Goal: Find specific page/section: Find specific page/section

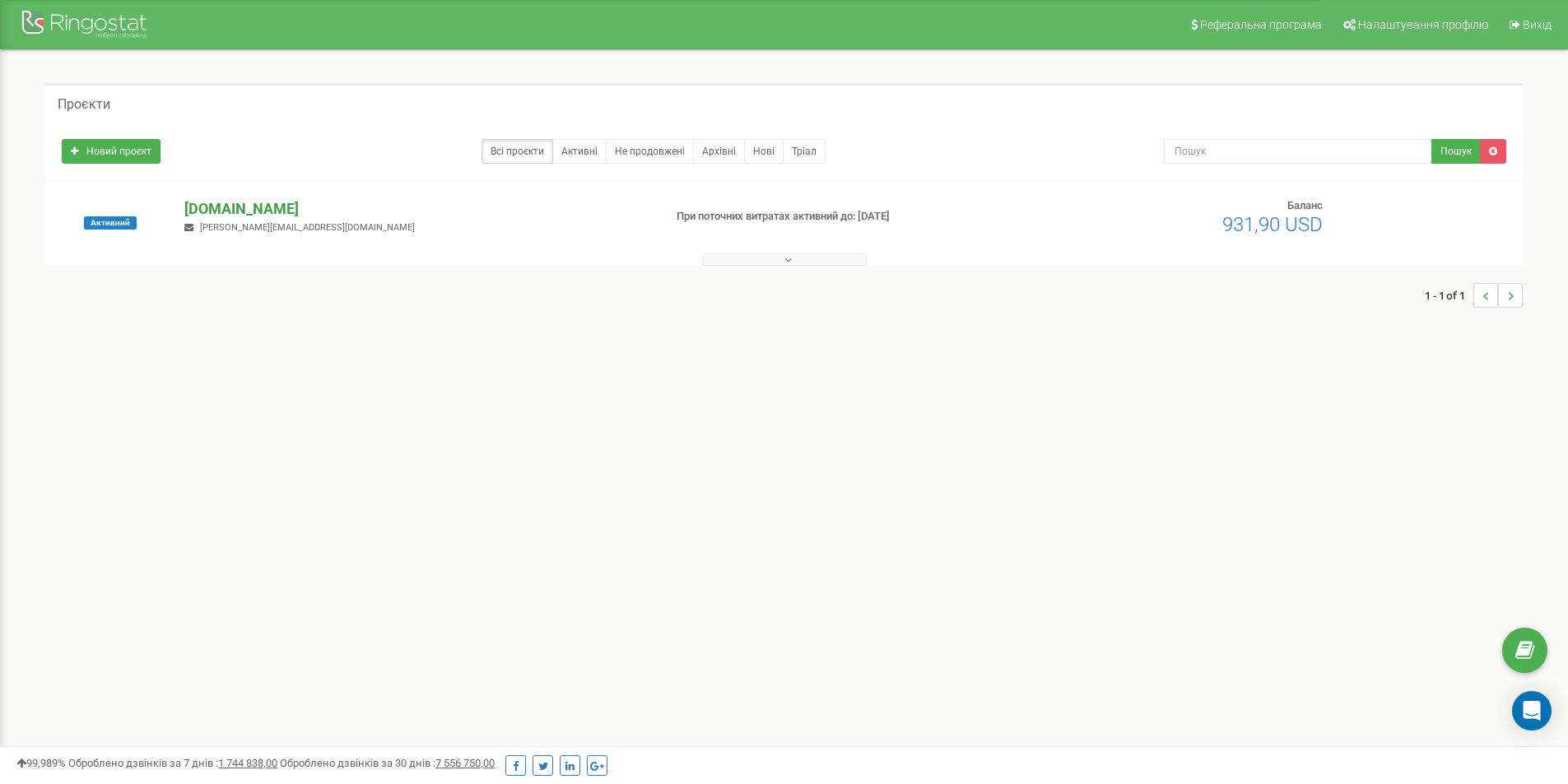
click at [238, 210] on p "[DOMAIN_NAME]" at bounding box center [416, 209] width 466 height 22
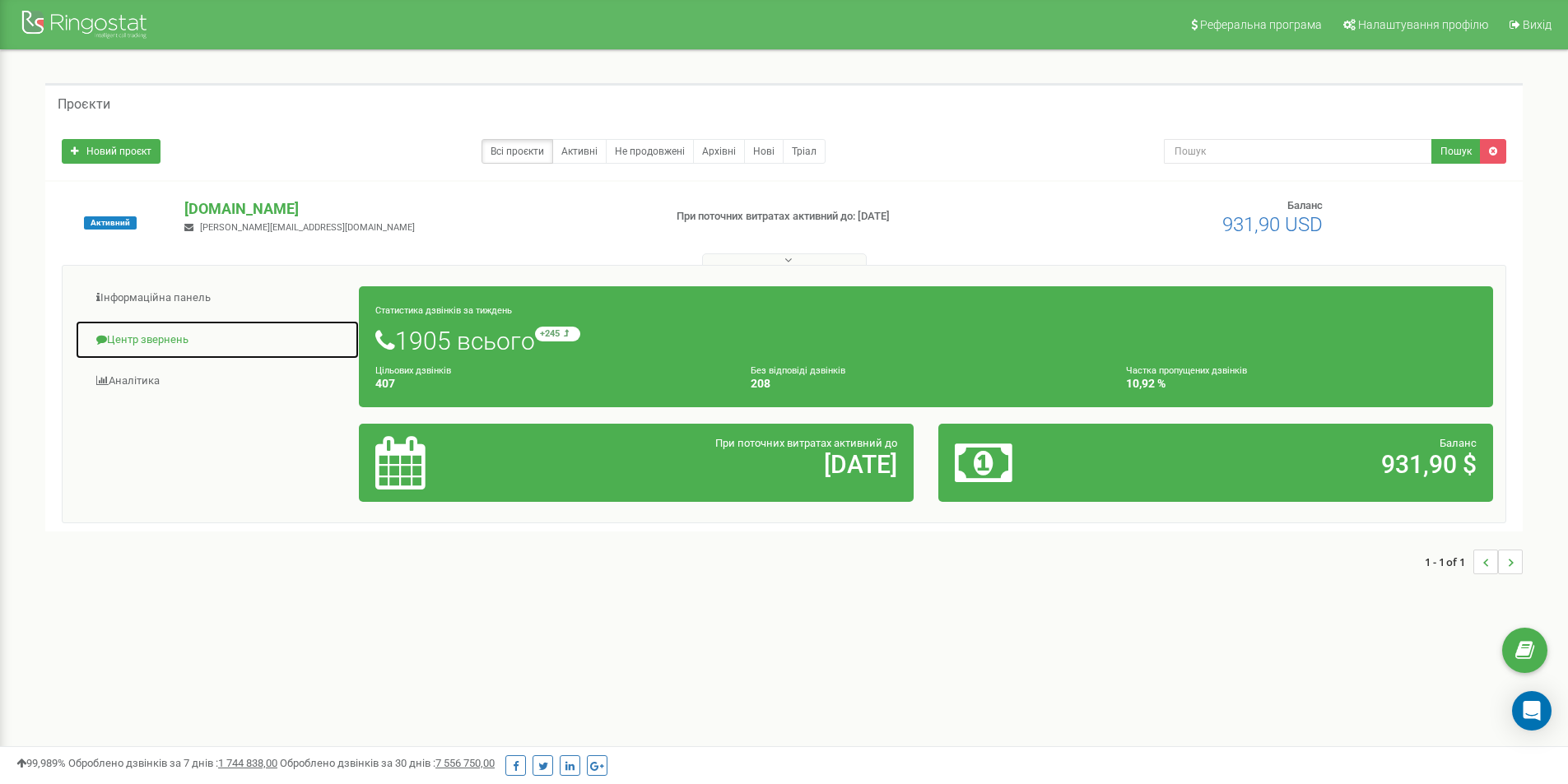
click at [136, 347] on link "Центр звернень" at bounding box center [217, 340] width 285 height 40
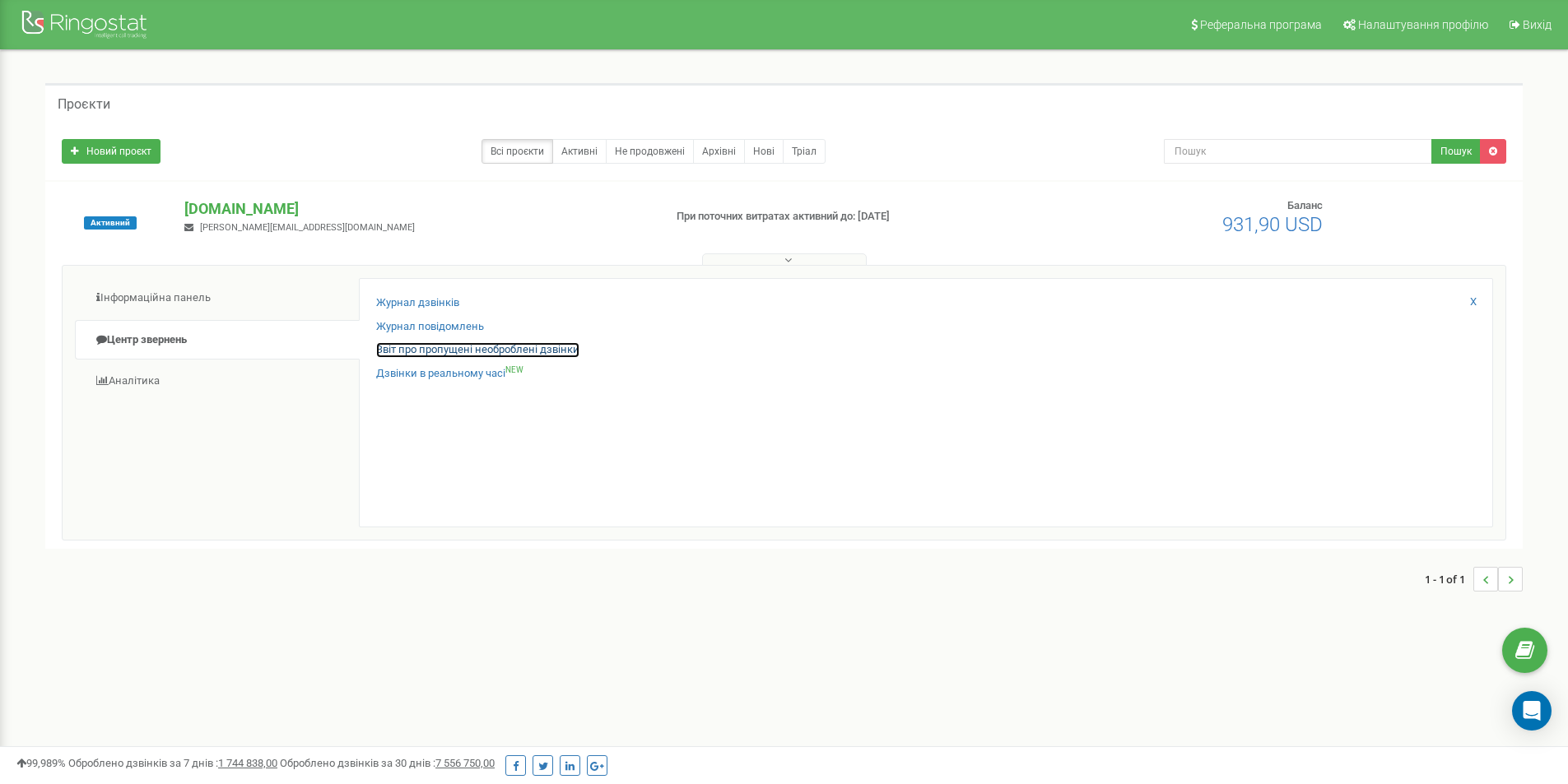
click at [421, 354] on link "Звіт про пропущені необроблені дзвінки" at bounding box center [477, 350] width 203 height 16
